Goal: Transaction & Acquisition: Purchase product/service

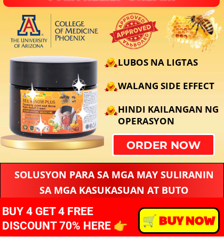
scroll to position [132, 0]
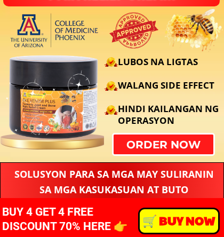
click at [161, 145] on p "order now" at bounding box center [163, 145] width 101 height 20
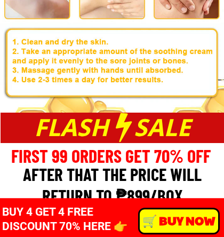
scroll to position [7369, 0]
click at [13, 0] on div at bounding box center [112, 0] width 224 height 224
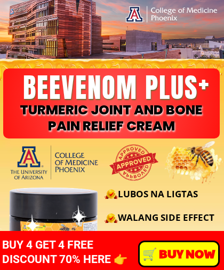
click at [173, 247] on p "️🛒 BUY NOW" at bounding box center [179, 253] width 78 height 23
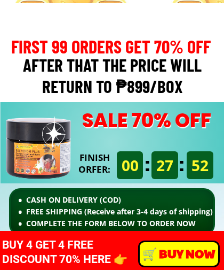
scroll to position [7579, 0]
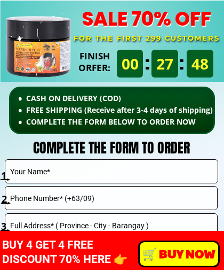
click at [98, 169] on input "text" at bounding box center [111, 171] width 208 height 23
type input "Gomez St Bray Balintawak Escalante City Negros Occidental"
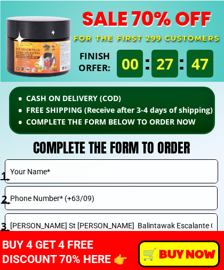
type input "09154566361"
type input "Ramil trocio"
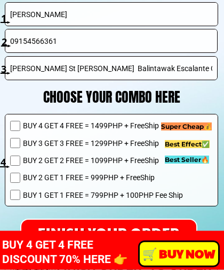
scroll to position [7736, 0]
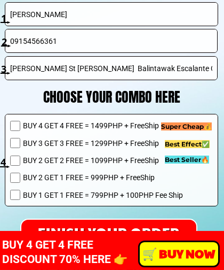
click at [15, 173] on input "checkbox" at bounding box center [15, 178] width 10 height 10
checkbox input "true"
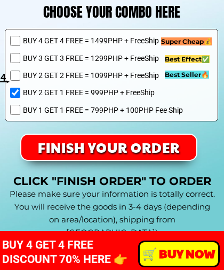
scroll to position [7821, 0]
click at [150, 143] on p "FINISH YOUR ORDER" at bounding box center [108, 147] width 175 height 25
